Goal: Information Seeking & Learning: Check status

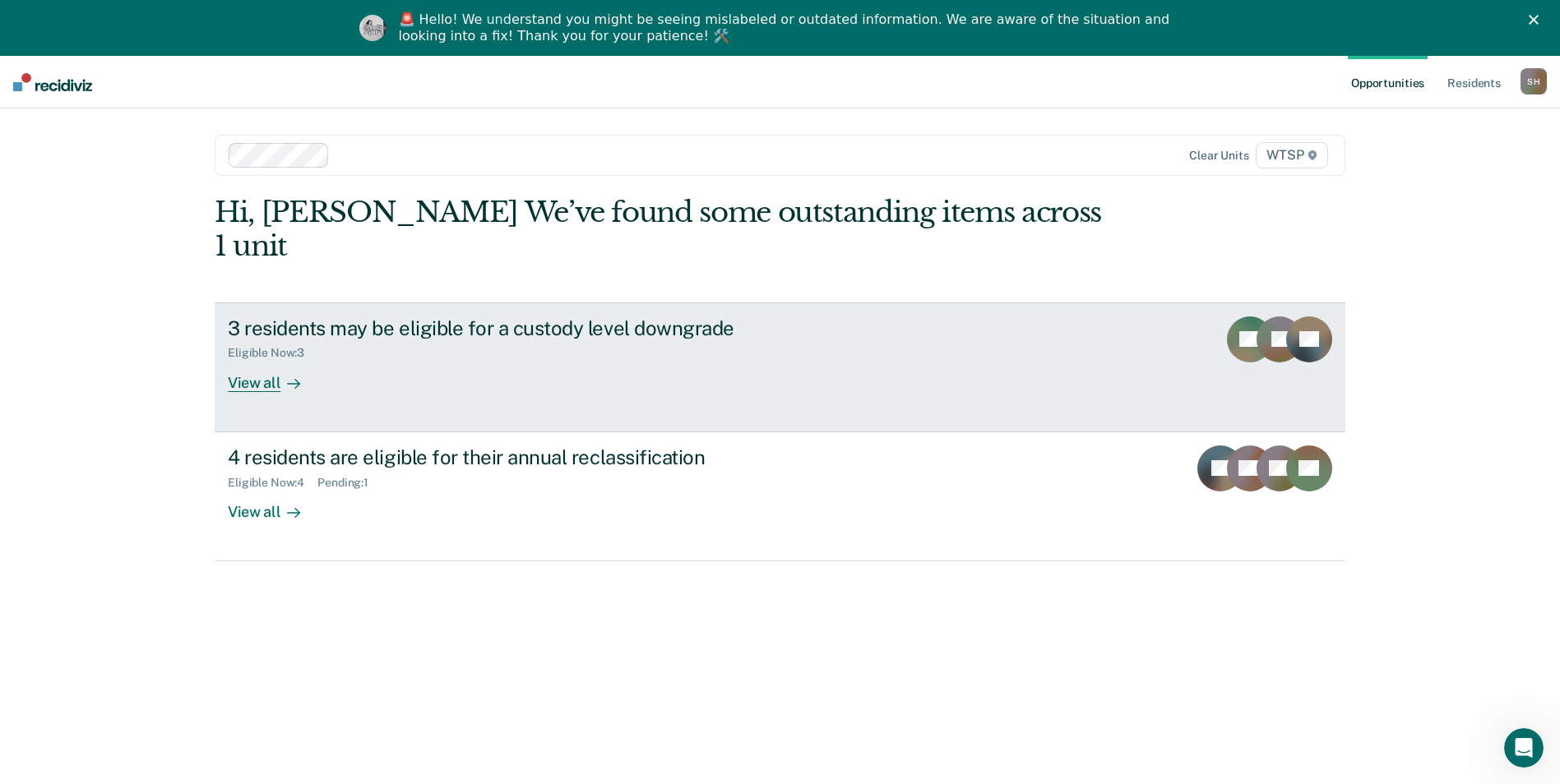
click at [266, 360] on div "View all" at bounding box center [273, 376] width 92 height 32
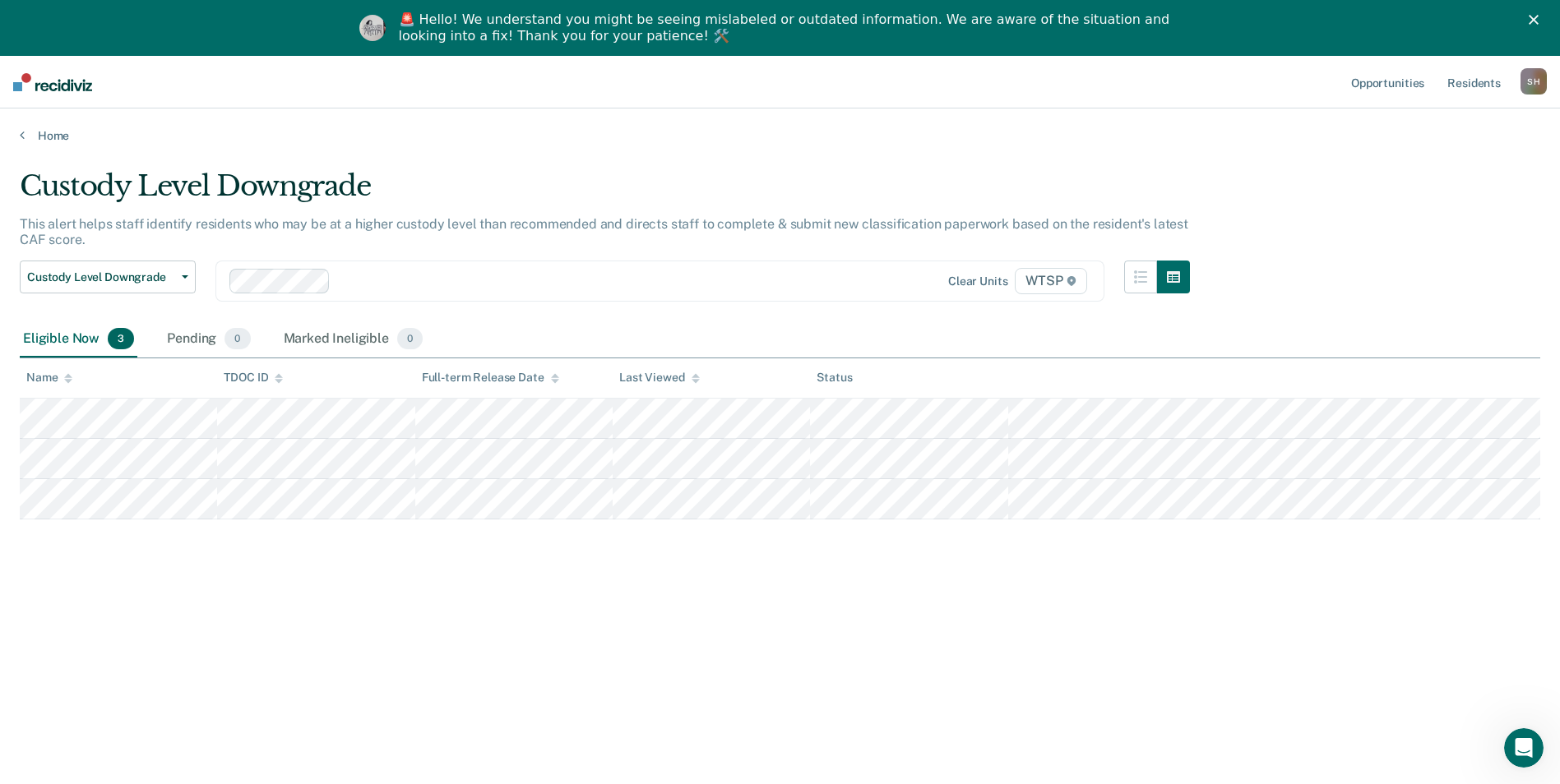
click at [80, 334] on div "Eligible Now 3" at bounding box center [79, 339] width 118 height 37
click at [356, 338] on div "Marked Ineligible 0" at bounding box center [353, 339] width 146 height 37
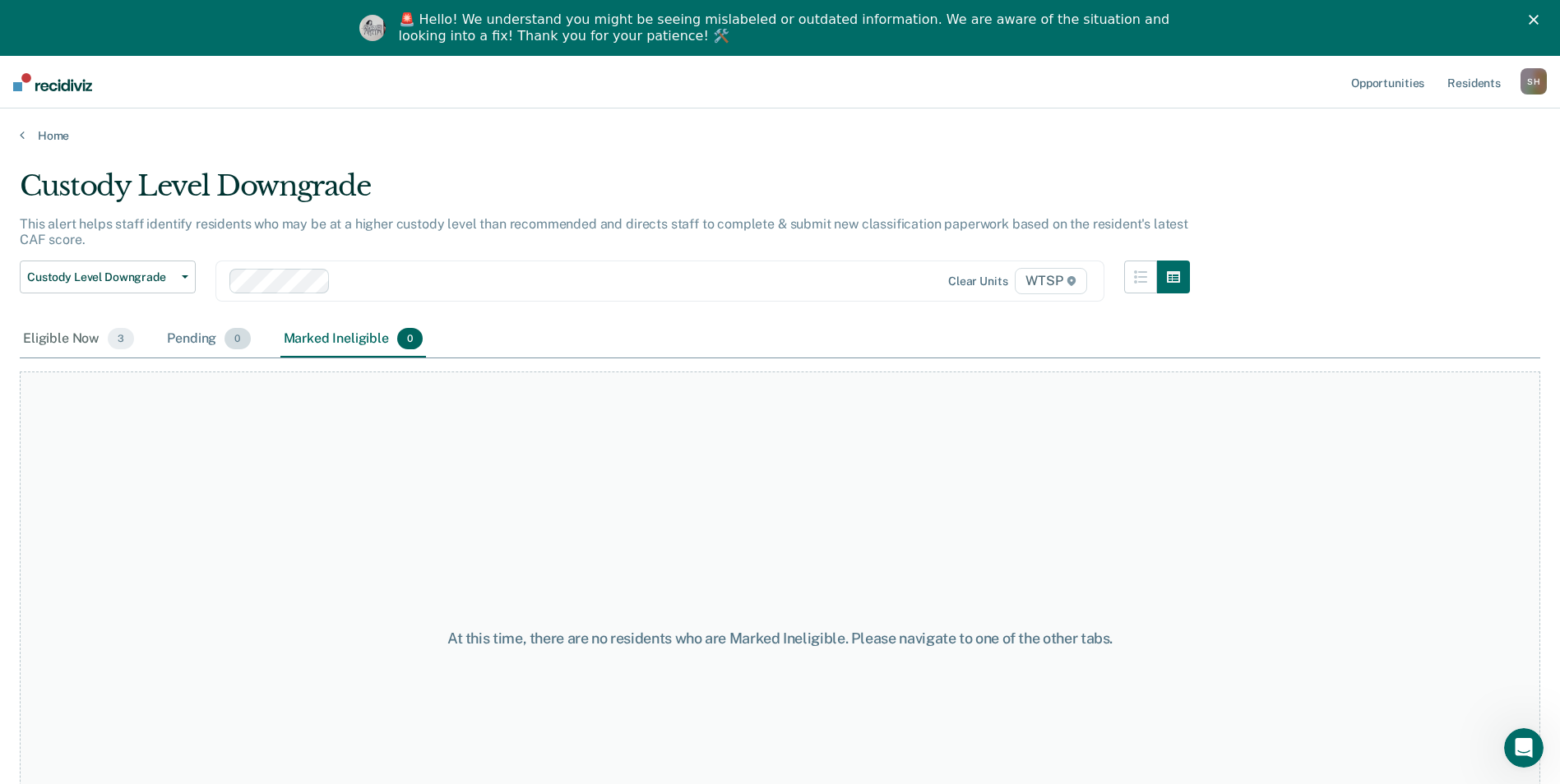
click at [216, 339] on div "Pending 0" at bounding box center [208, 339] width 90 height 37
click at [65, 337] on div "Eligible Now 3" at bounding box center [79, 339] width 118 height 37
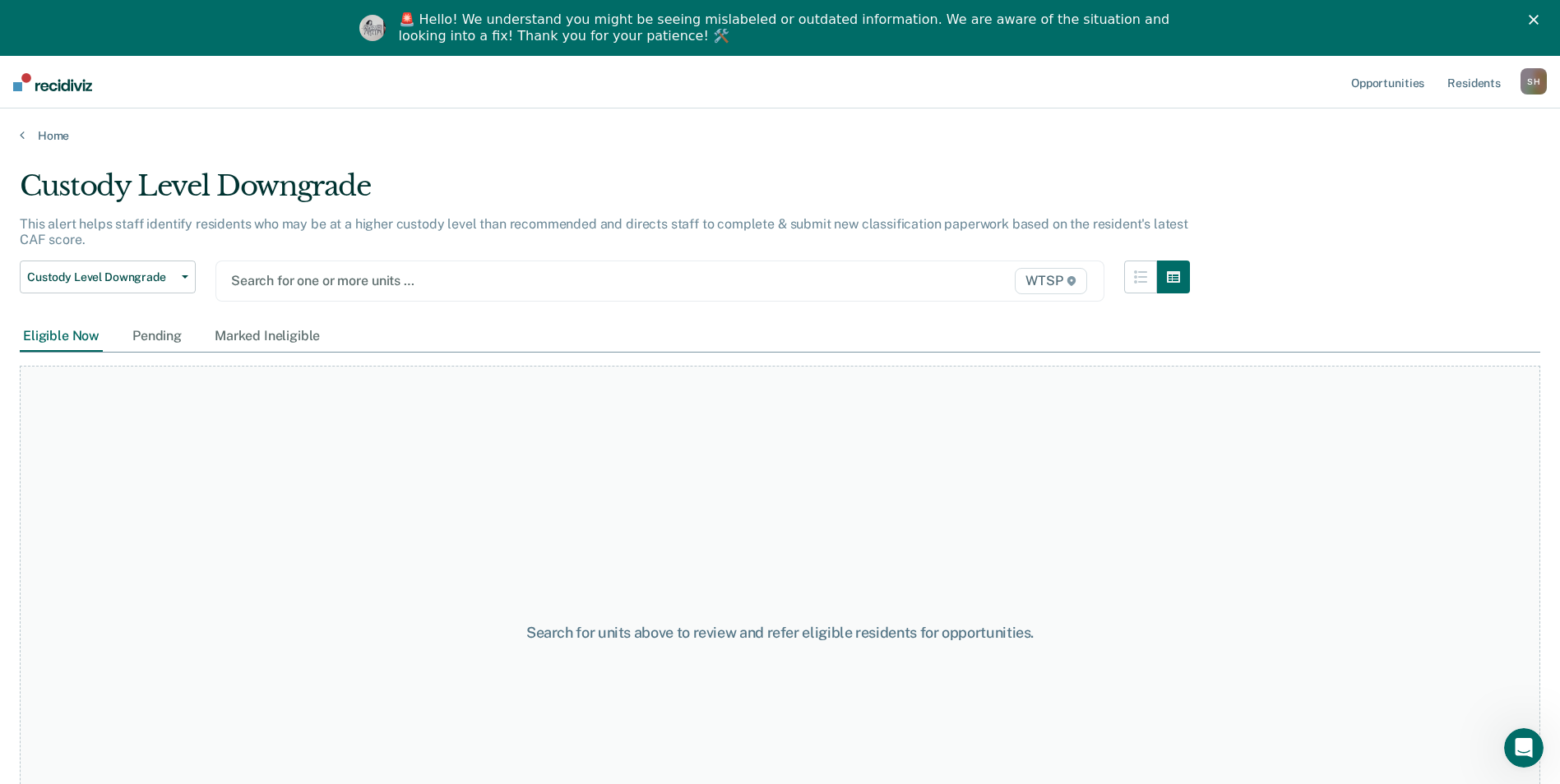
click at [1071, 275] on span "WTSP" at bounding box center [1051, 281] width 72 height 27
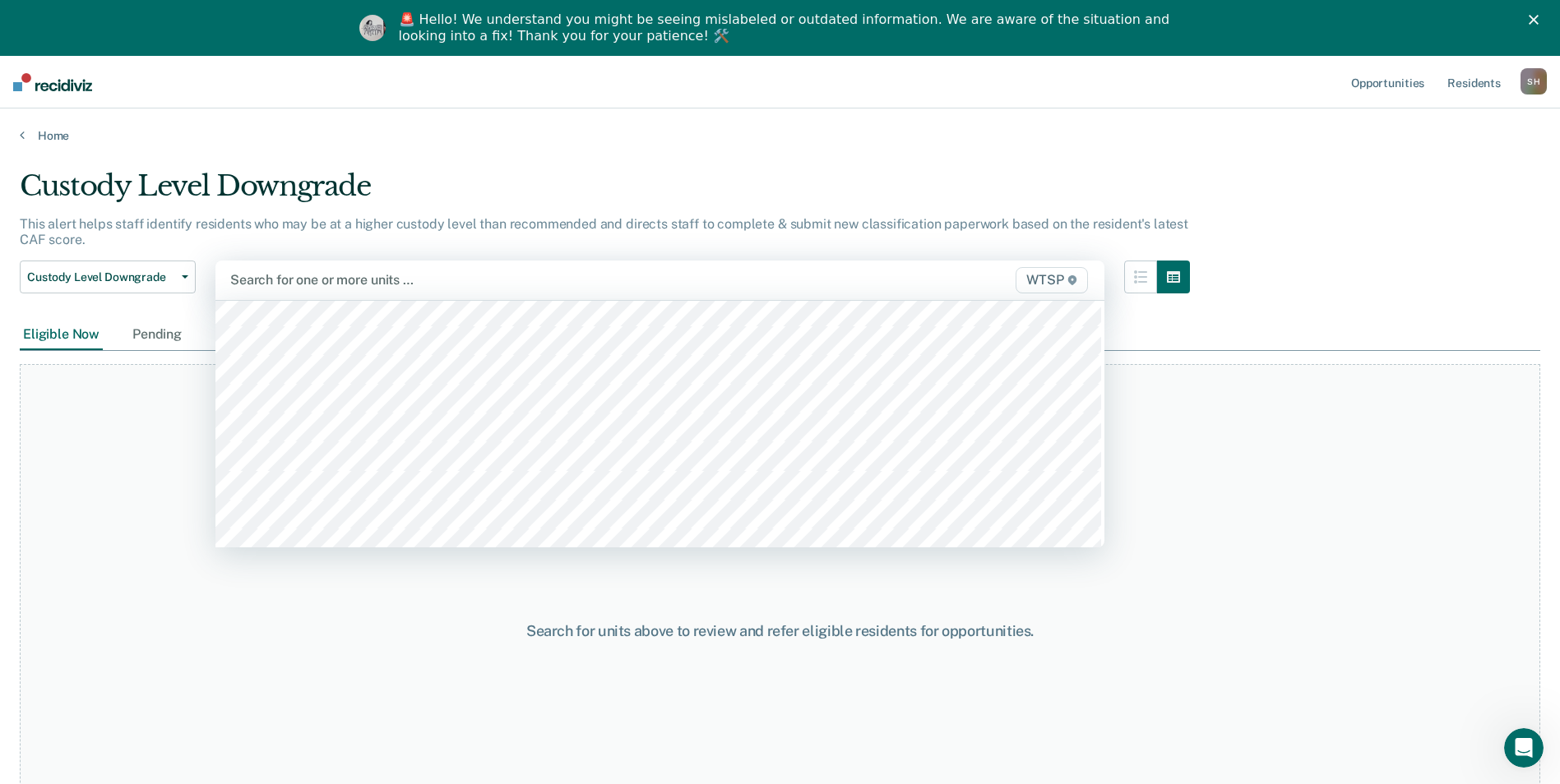
scroll to position [5672, 0]
click at [38, 131] on link "Home" at bounding box center [780, 136] width 1520 height 15
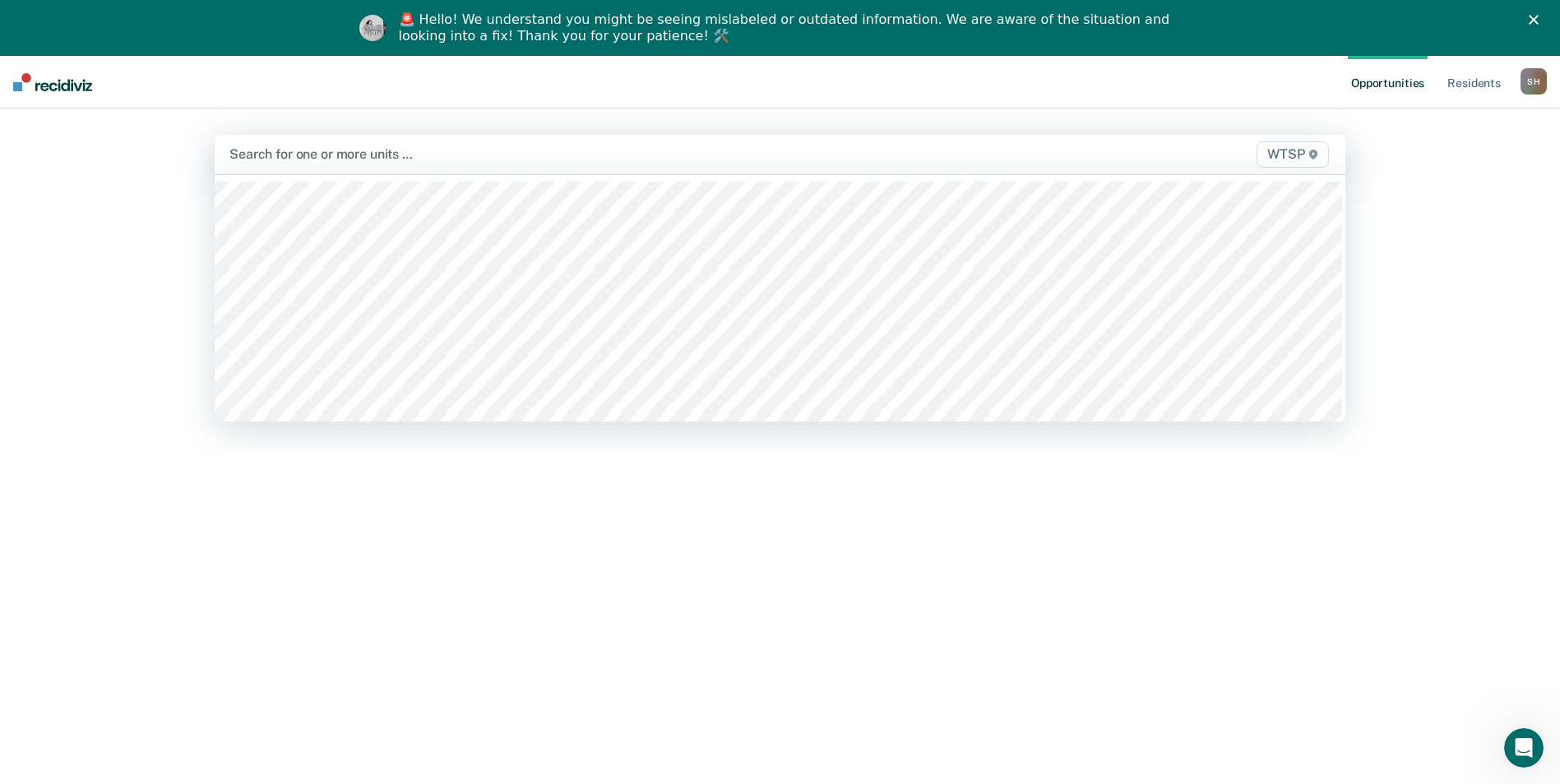
click at [1308, 152] on span "WTSP" at bounding box center [1292, 154] width 72 height 27
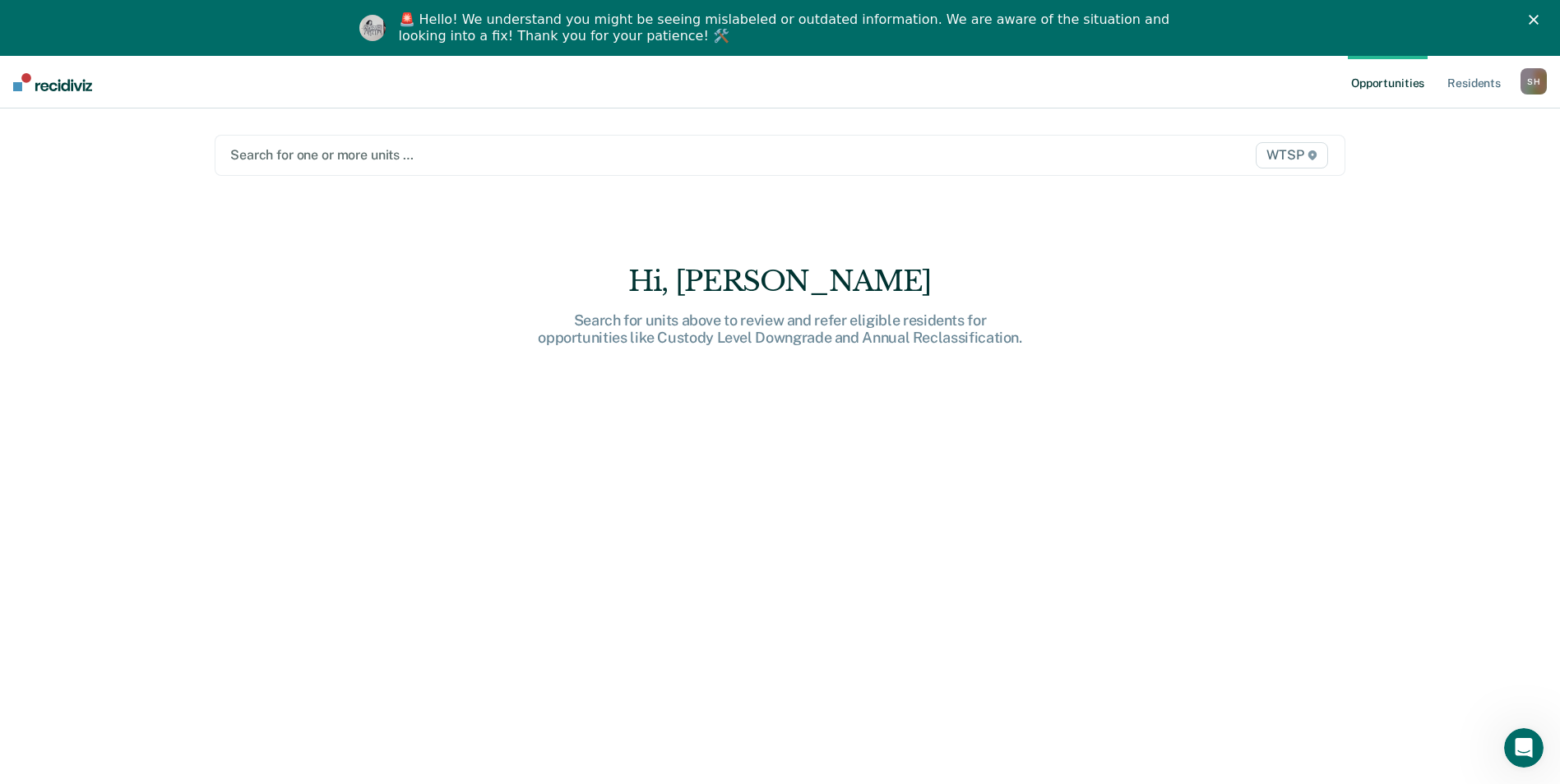
click at [78, 148] on div "Opportunities Resident s [PERSON_NAME] S H Profile How it works Log Out Search …" at bounding box center [780, 447] width 1560 height 784
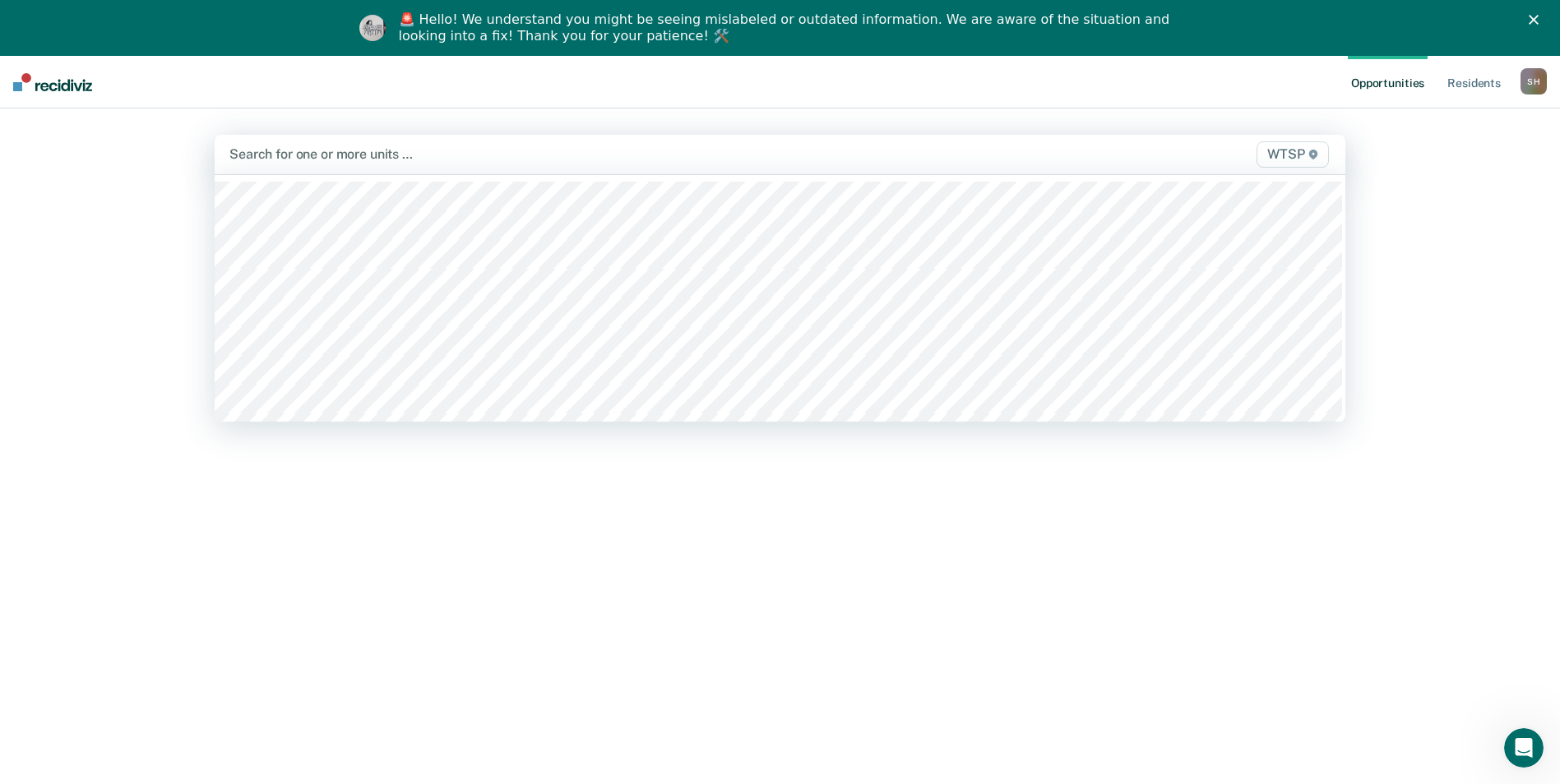
click at [1304, 152] on span "WTSP" at bounding box center [1292, 154] width 72 height 27
type input "wt"
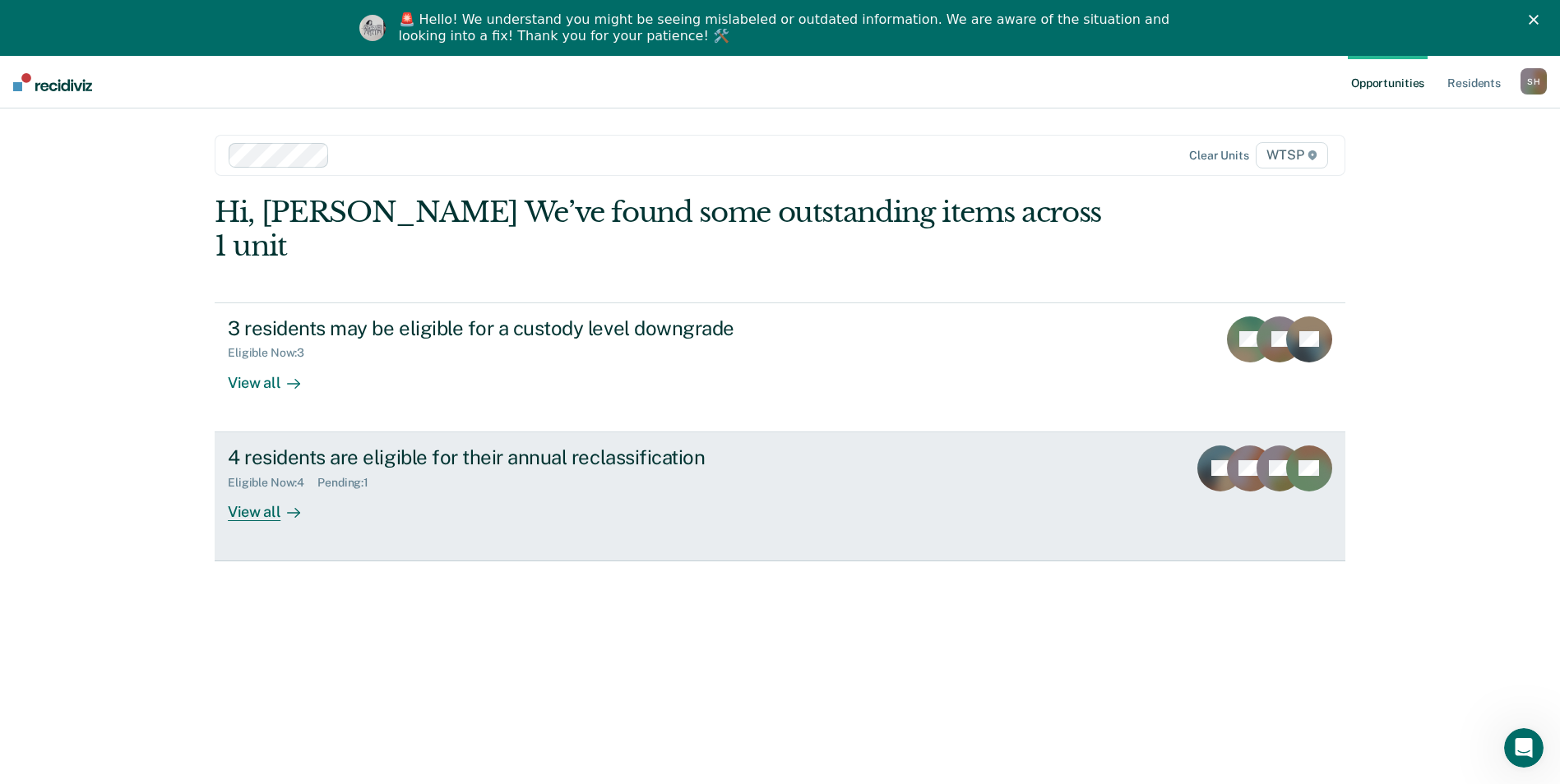
click at [266, 489] on div "View all" at bounding box center [273, 505] width 92 height 32
